Goal: Obtain resource: Download file/media

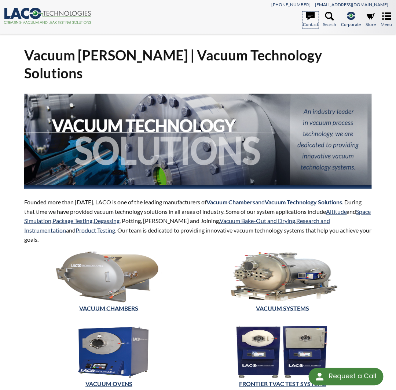
click at [310, 20] on icon at bounding box center [310, 16] width 9 height 9
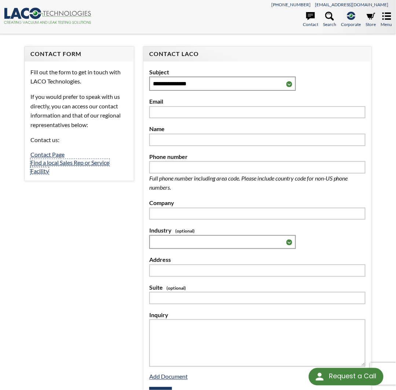
click at [65, 163] on link "Find a local Sales Rep or Service Facility" at bounding box center [69, 166] width 79 height 15
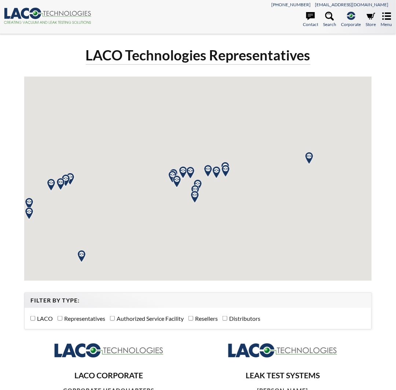
select select "Widget de traducción de idiomas"
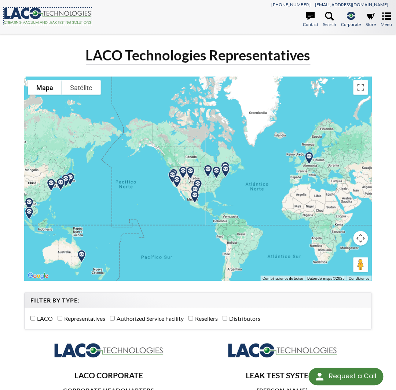
click at [23, 18] on icon ".cls-1{fill:#193661;}.cls-2{fill:#58595b;}.cls-3{fill:url(#radial-gradient);}.c…" at bounding box center [48, 16] width 88 height 16
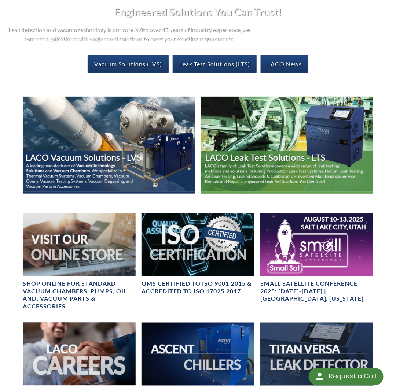
scroll to position [183, 0]
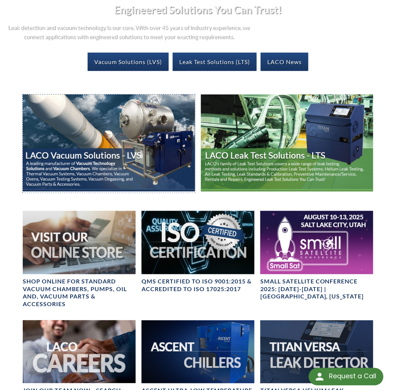
click at [117, 148] on img at bounding box center [109, 143] width 172 height 97
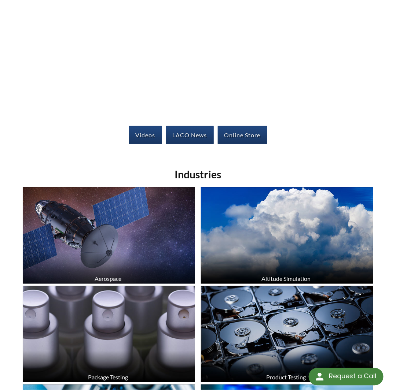
scroll to position [147, 0]
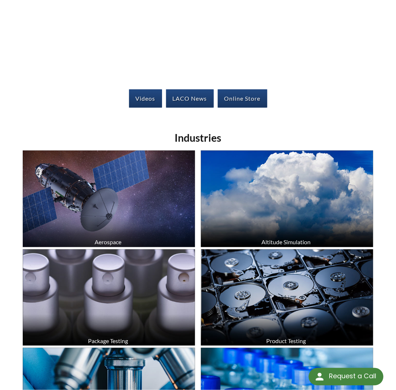
click at [108, 184] on img at bounding box center [109, 199] width 172 height 97
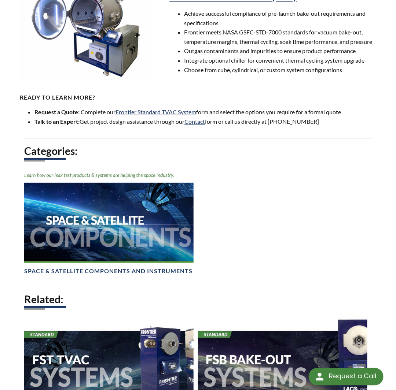
scroll to position [513, 0]
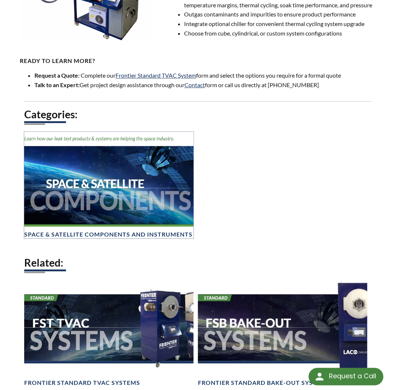
click at [131, 183] on img at bounding box center [108, 179] width 169 height 95
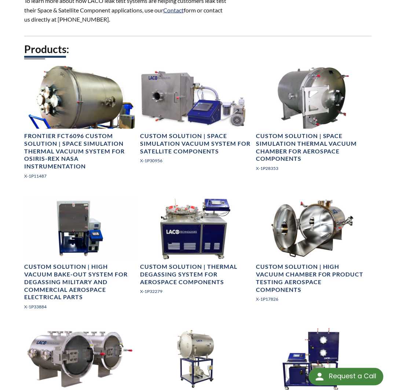
scroll to position [293, 0]
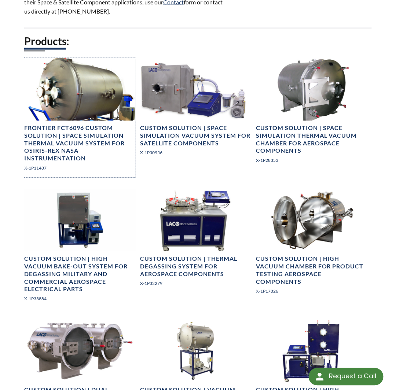
click at [104, 143] on h4 "Frontier FCT6096 Custom Solution | Space Simulation Thermal Vacuum System for O…" at bounding box center [79, 144] width 111 height 38
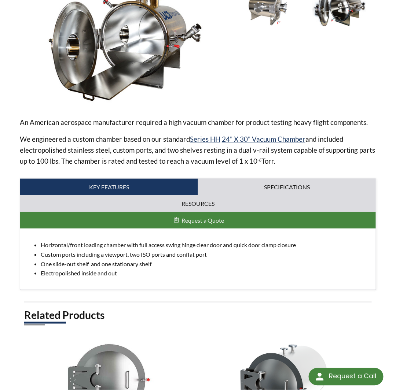
scroll to position [148, 0]
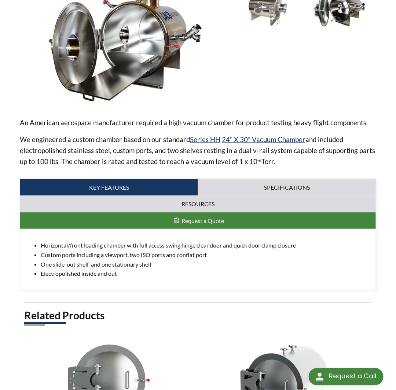
click at [236, 175] on div "An American aerospace manufacturer required a high vacuum chamber for product t…" at bounding box center [198, 140] width 356 height 302
click at [236, 185] on link "Specifications" at bounding box center [287, 187] width 178 height 17
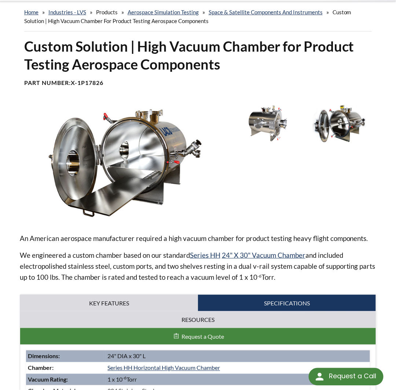
scroll to position [0, 0]
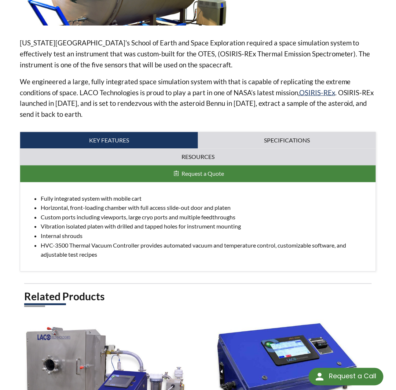
scroll to position [257, 0]
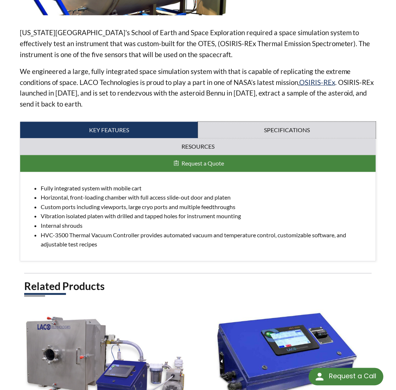
click at [268, 134] on link "Specifications" at bounding box center [287, 130] width 178 height 17
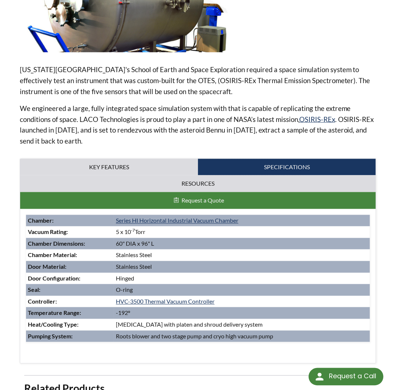
scroll to position [212, 0]
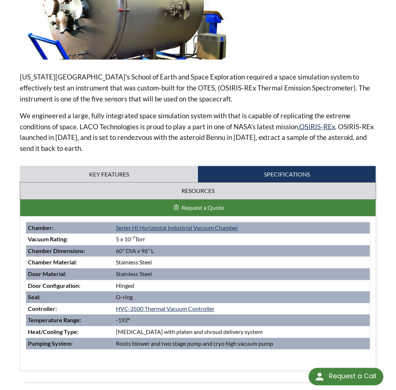
click at [189, 194] on link "Resources" at bounding box center [198, 191] width 356 height 17
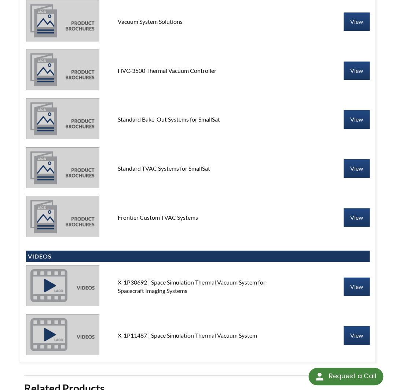
scroll to position [506, 0]
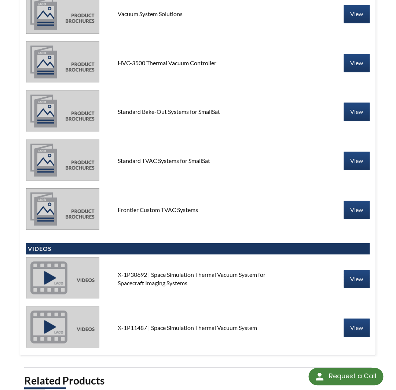
click at [349, 281] on link "View" at bounding box center [357, 279] width 26 height 18
click at [357, 333] on link "View" at bounding box center [357, 328] width 26 height 18
click at [351, 211] on link "View" at bounding box center [357, 210] width 26 height 18
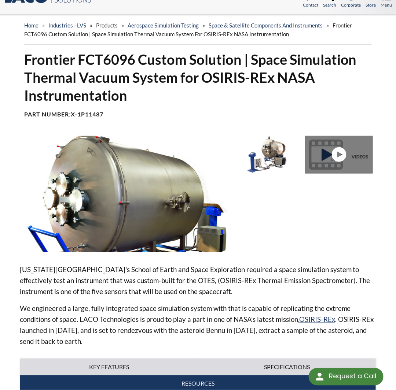
scroll to position [0, 0]
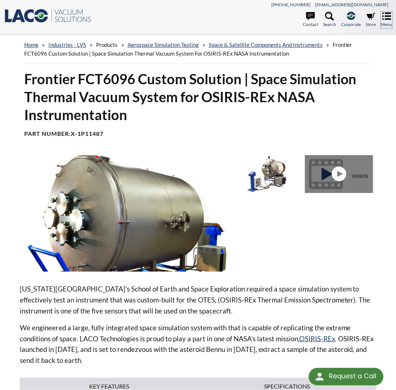
click at [385, 21] on link "Menu" at bounding box center [386, 20] width 11 height 16
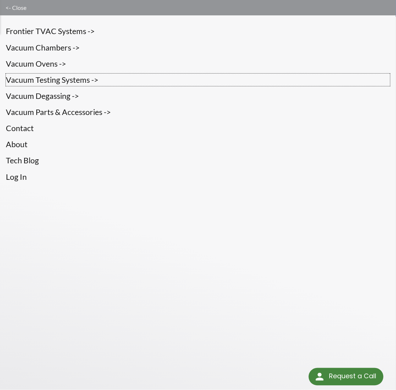
click at [66, 81] on link "Vacuum Testing Systems ->" at bounding box center [198, 80] width 384 height 12
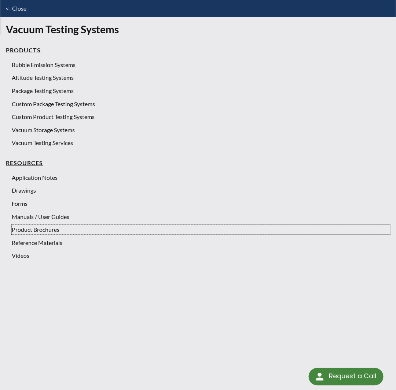
click at [37, 231] on link "Product Brochures" at bounding box center [201, 230] width 378 height 10
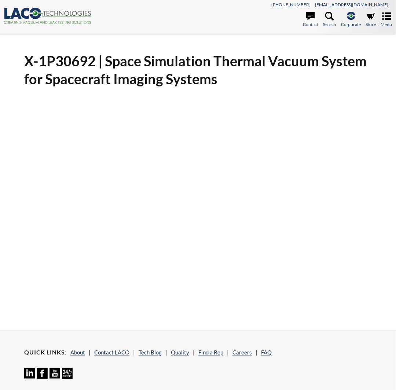
select select "Widget de traducción de idiomas"
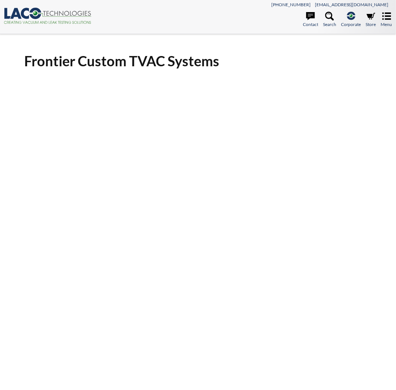
select select "Widget de traducción de idiomas"
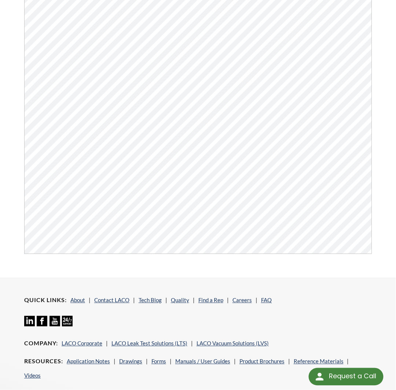
scroll to position [145, 0]
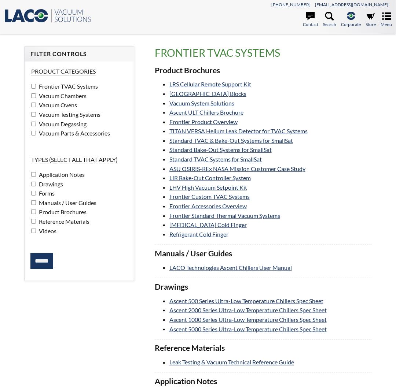
select select "Widget de traducción de idiomas"
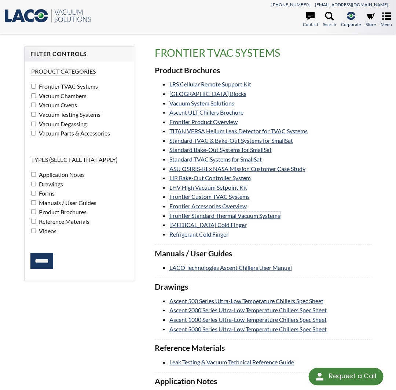
click at [209, 216] on link "Frontier Standard Thermal Vacuum Systems" at bounding box center [224, 215] width 111 height 7
click at [200, 197] on link "Frontier Custom TVAC Systems" at bounding box center [209, 196] width 80 height 7
click at [194, 142] on link "Standard TVAC & Bake-Out Systems for SmallSat" at bounding box center [231, 140] width 124 height 7
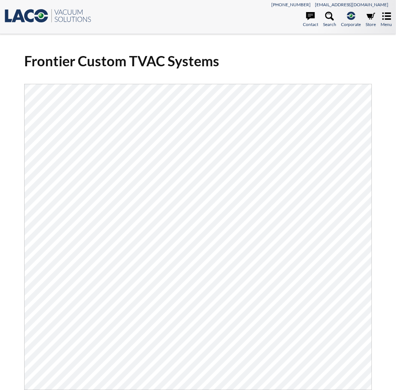
select select "Widget de traducción de idiomas"
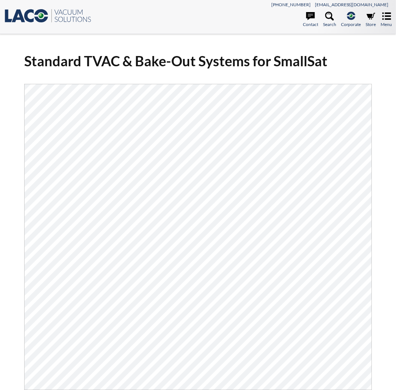
select select "Widget de traducción de idiomas"
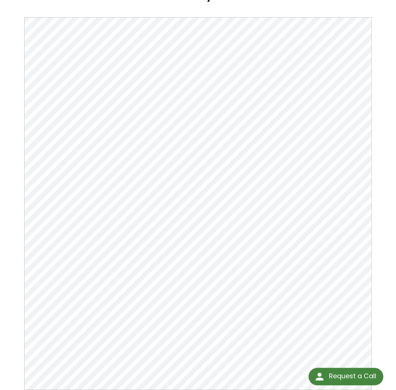
scroll to position [37, 0]
